Goal: Check status: Check status

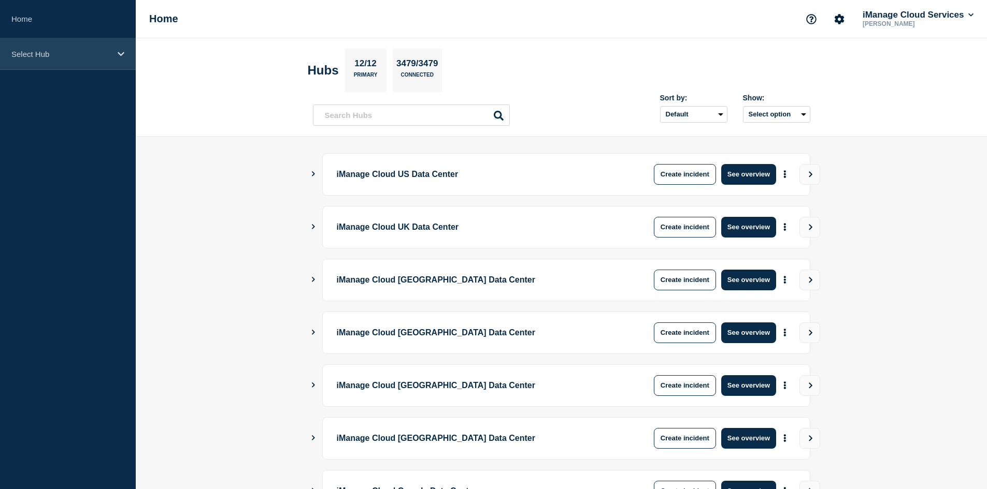
click at [122, 60] on div "Select Hub" at bounding box center [68, 54] width 136 height 32
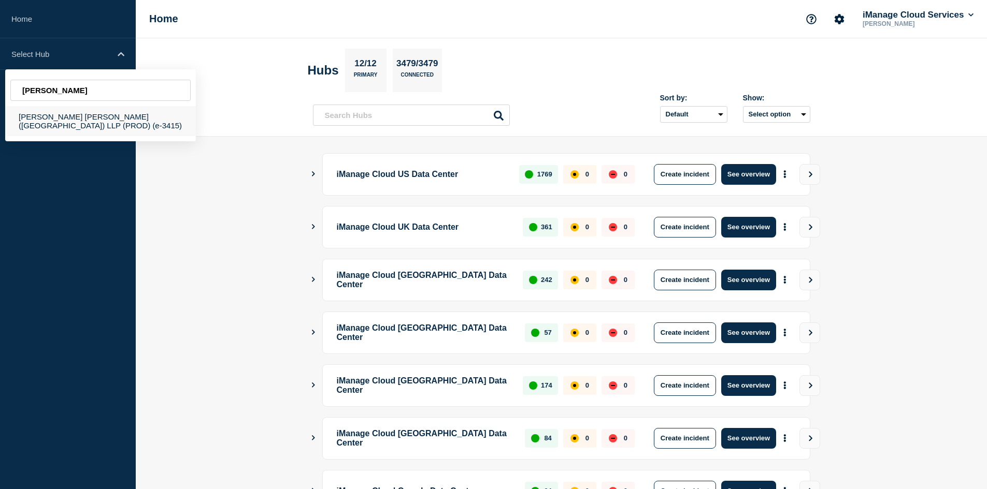
type input "[PERSON_NAME]"
click at [127, 126] on div "[PERSON_NAME] [PERSON_NAME] ([GEOGRAPHIC_DATA]) LLP (PROD) (e-3415)" at bounding box center [100, 121] width 191 height 30
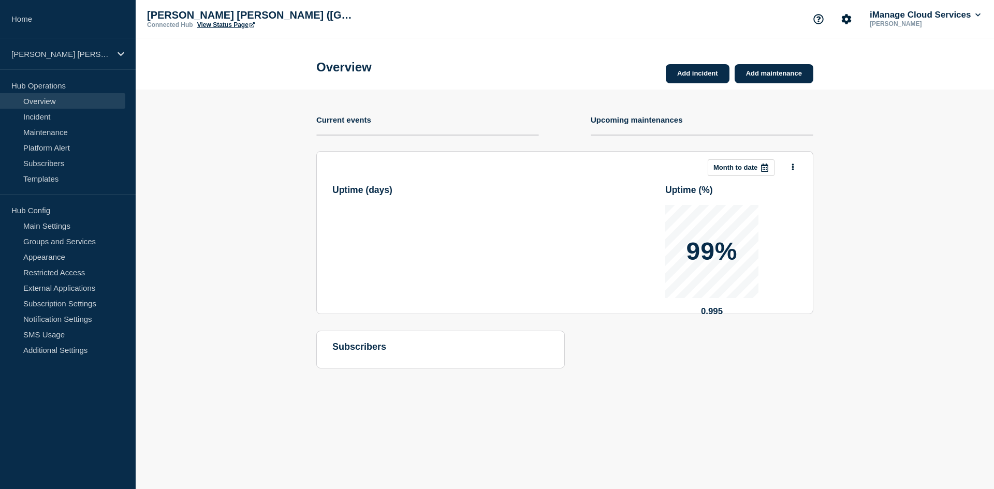
click at [215, 23] on link "View Status Page" at bounding box center [225, 24] width 57 height 7
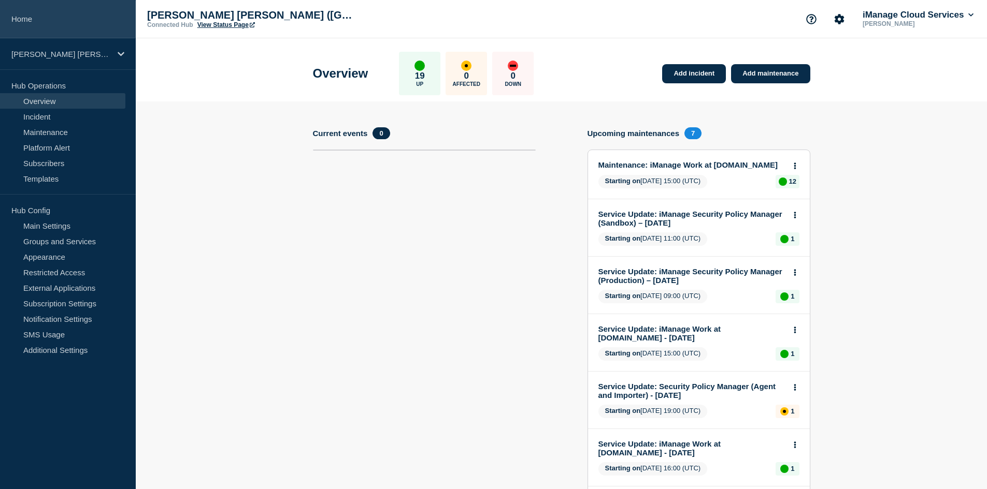
click at [54, 14] on link "Home" at bounding box center [68, 19] width 136 height 38
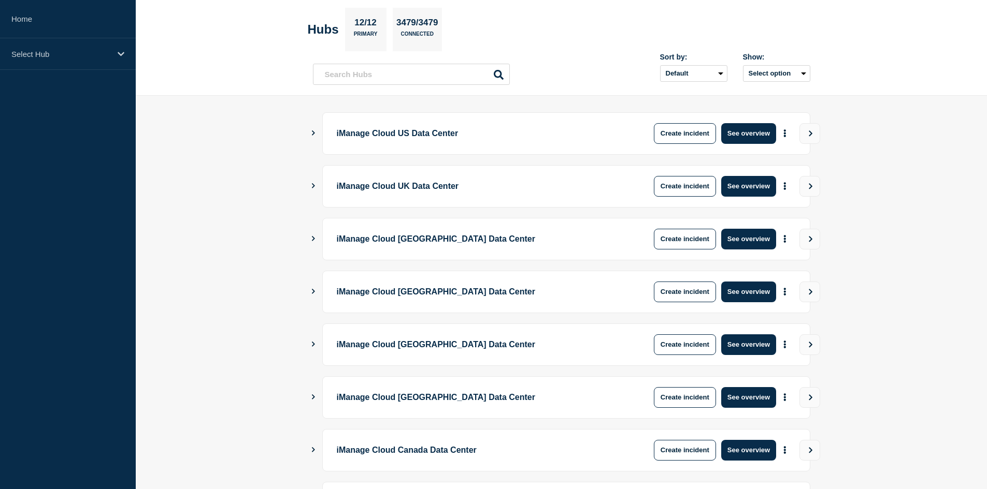
scroll to position [245, 0]
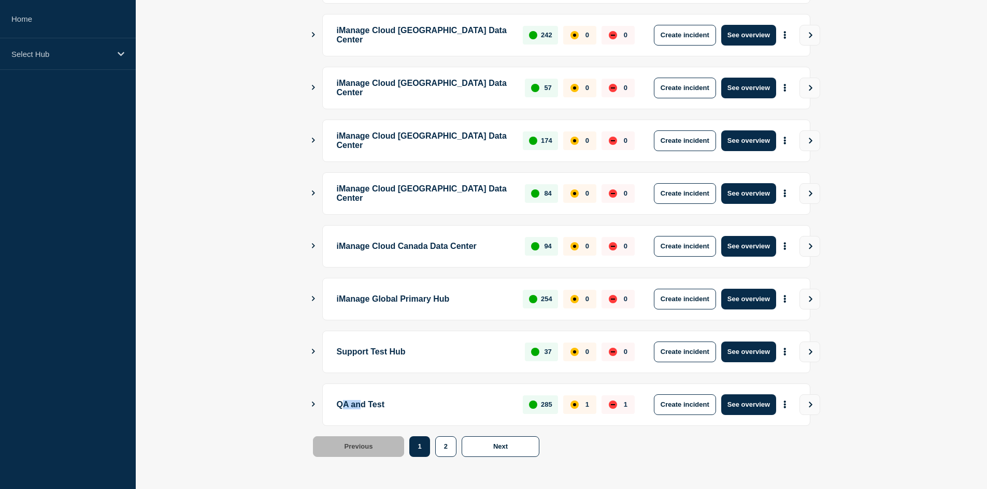
drag, startPoint x: 345, startPoint y: 410, endPoint x: 365, endPoint y: 412, distance: 20.3
click at [365, 412] on p "QA and Test" at bounding box center [424, 405] width 175 height 21
click at [311, 404] on icon "Show Connected Hubs" at bounding box center [313, 404] width 7 height 5
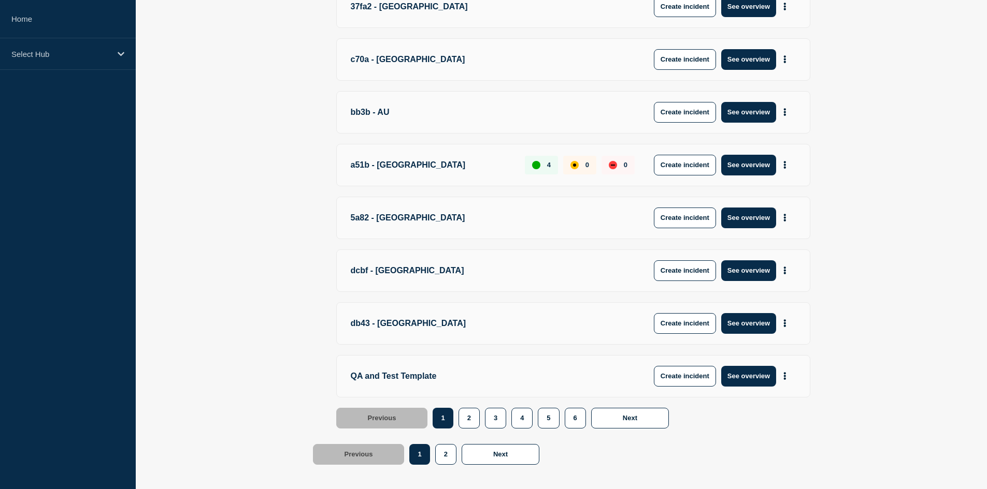
scroll to position [809, 0]
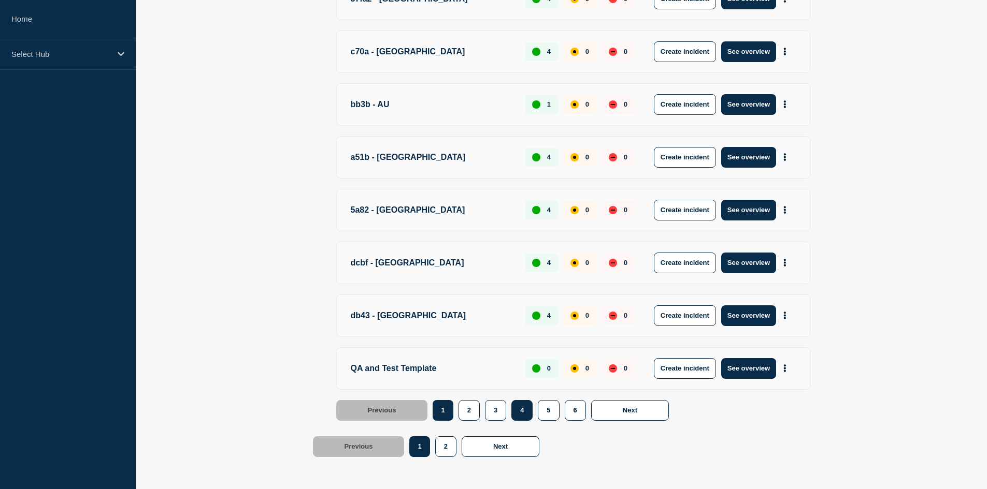
click at [519, 412] on button "4" at bounding box center [521, 410] width 21 height 21
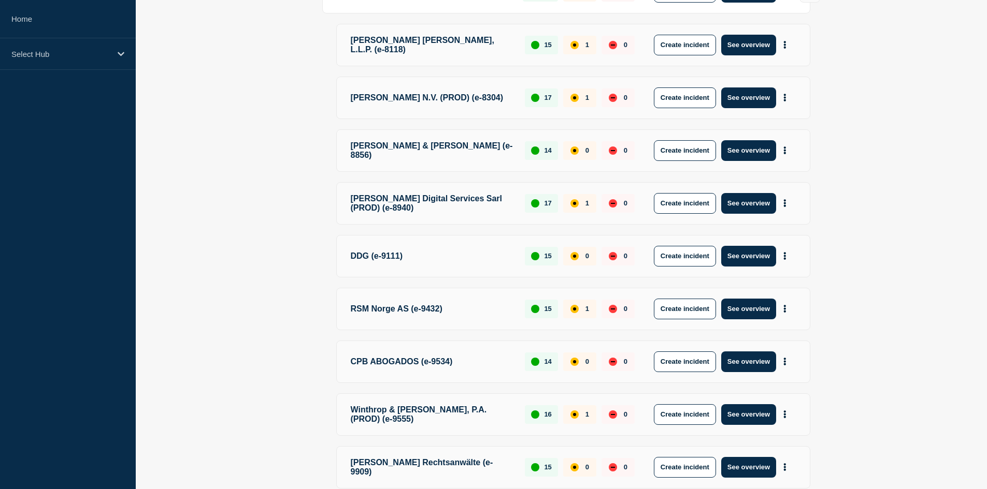
scroll to position [654, 0]
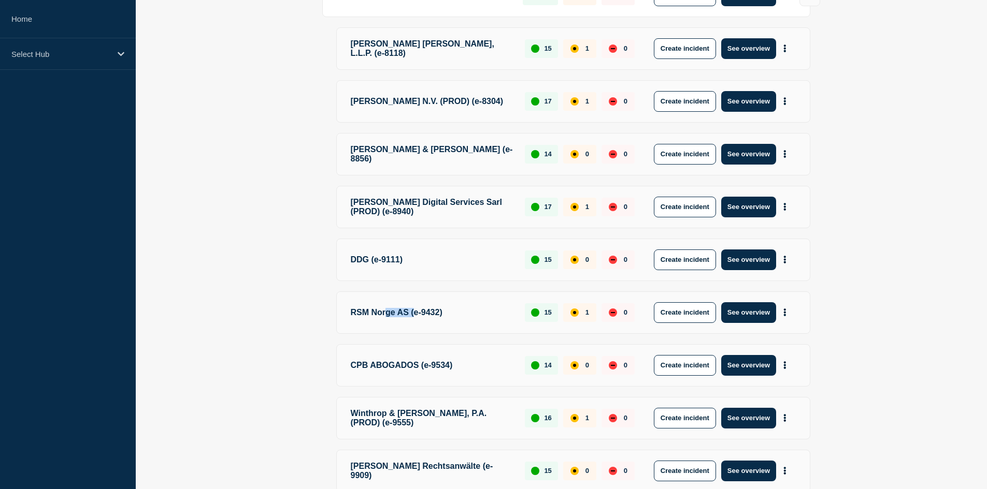
drag, startPoint x: 389, startPoint y: 318, endPoint x: 425, endPoint y: 318, distance: 35.7
click at [425, 318] on p "RSM Norge AS (e-9432)" at bounding box center [432, 312] width 163 height 21
click at [436, 316] on p "RSM Norge AS (e-9432)" at bounding box center [432, 312] width 163 height 21
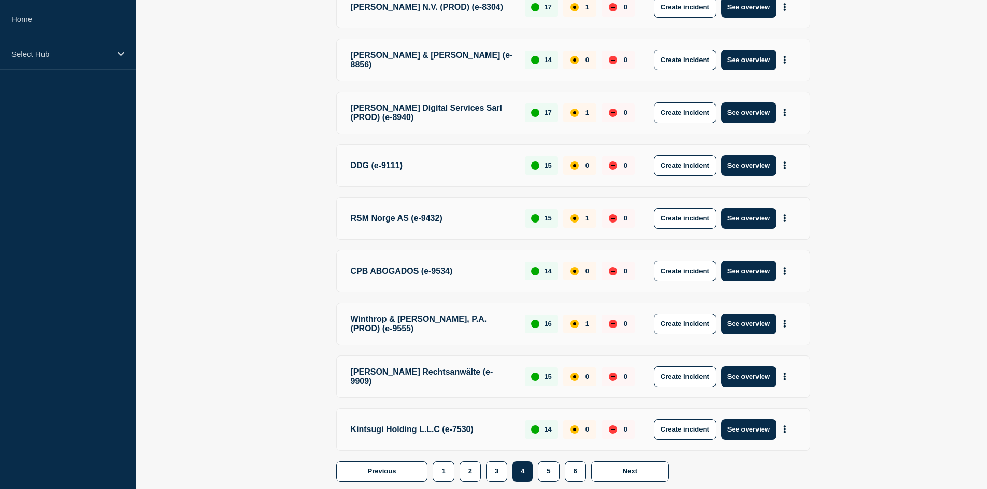
scroll to position [816, 0]
